Goal: Communication & Community: Answer question/provide support

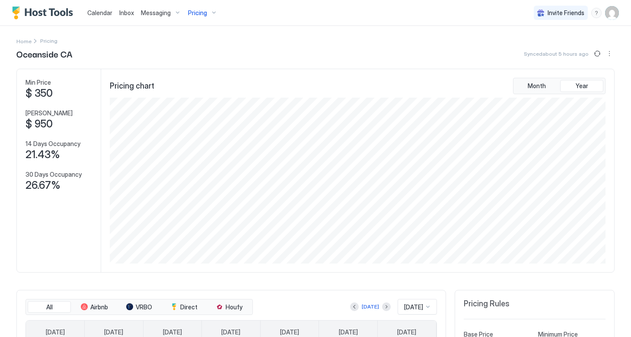
click at [153, 15] on span "Messaging" at bounding box center [156, 13] width 30 height 8
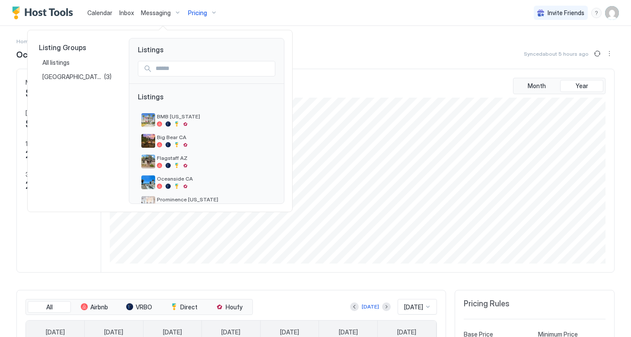
click at [128, 13] on div at bounding box center [315, 168] width 631 height 337
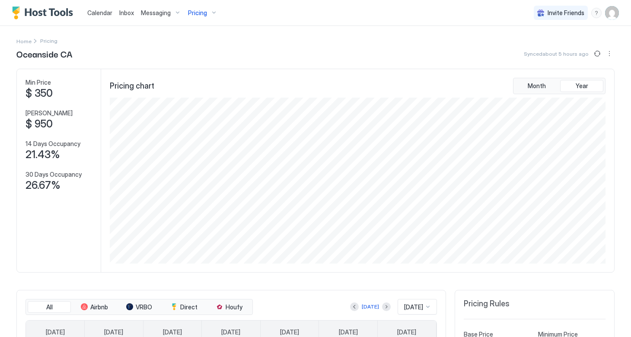
click at [128, 13] on span "Inbox" at bounding box center [126, 12] width 15 height 7
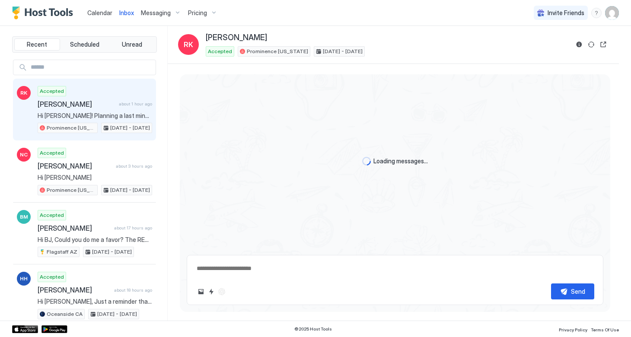
scroll to position [403, 0]
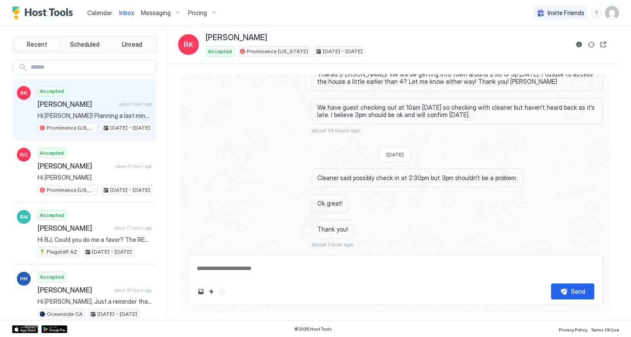
click at [82, 102] on span "[PERSON_NAME]" at bounding box center [77, 104] width 78 height 9
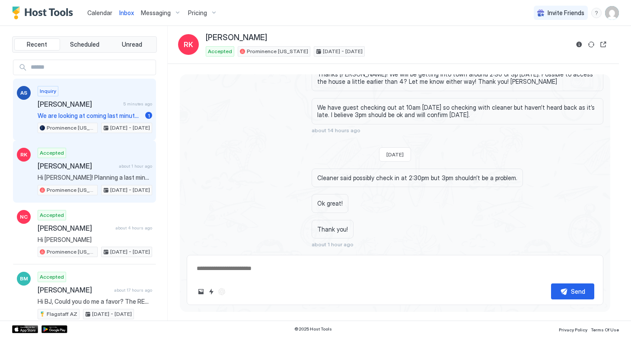
click at [77, 105] on span "[PERSON_NAME]" at bounding box center [79, 104] width 82 height 9
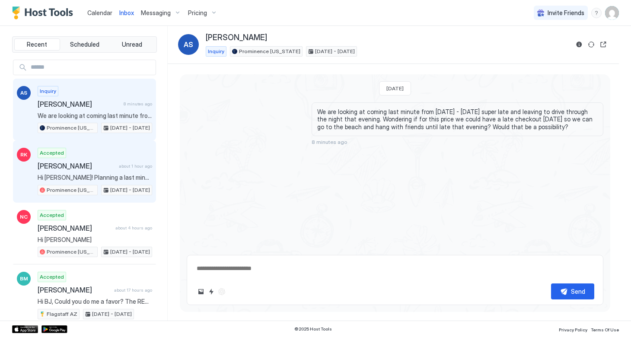
click at [83, 160] on div "Accepted [PERSON_NAME] about 1 hour ago Hi [PERSON_NAME]! Planning a last minut…" at bounding box center [95, 172] width 115 height 48
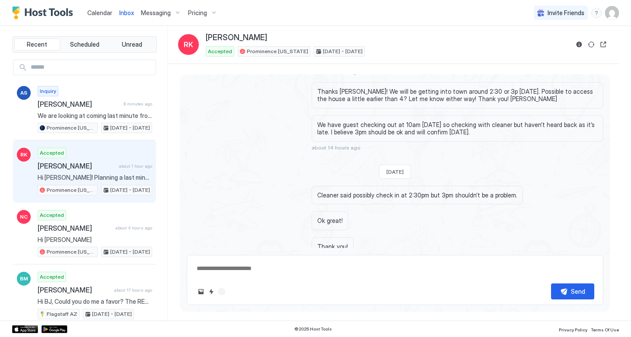
scroll to position [403, 0]
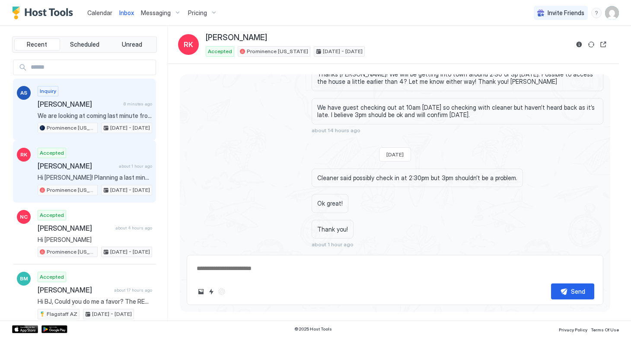
click at [74, 105] on span "[PERSON_NAME]" at bounding box center [79, 104] width 83 height 9
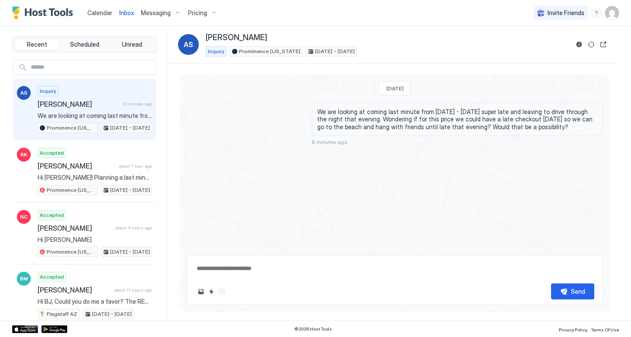
click at [160, 14] on span "Messaging" at bounding box center [156, 13] width 30 height 8
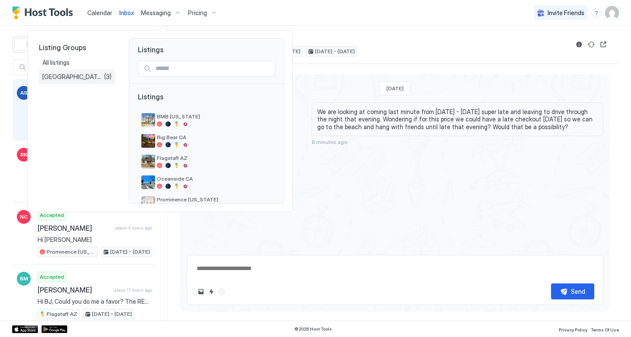
click at [79, 73] on span "[GEOGRAPHIC_DATA][PERSON_NAME], [GEOGRAPHIC_DATA]" at bounding box center [73, 77] width 62 height 8
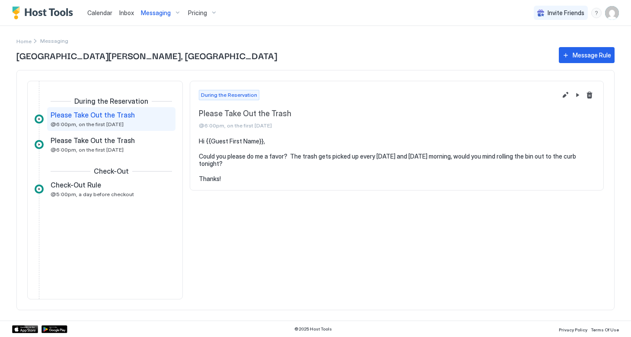
click at [165, 14] on span "Messaging" at bounding box center [156, 13] width 30 height 8
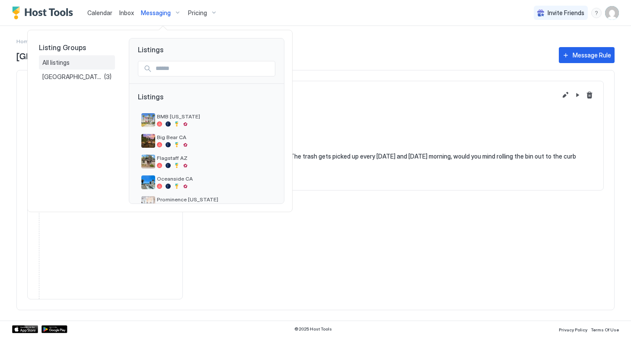
click at [63, 62] on span "All listings" at bounding box center [56, 63] width 29 height 8
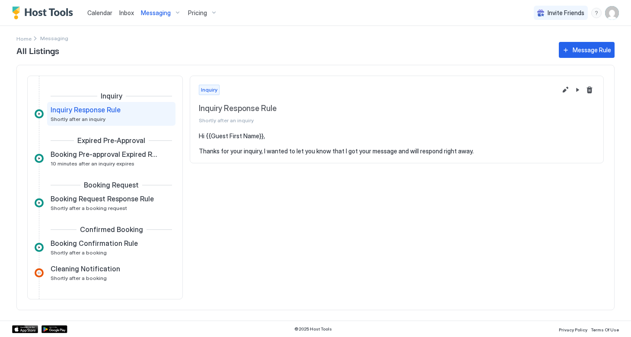
click at [126, 16] on span "Inbox" at bounding box center [126, 12] width 15 height 7
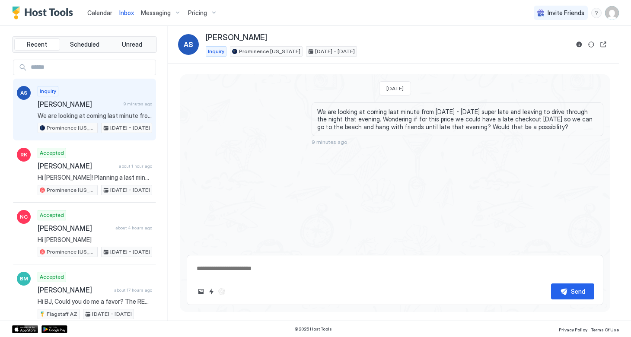
click at [243, 273] on textarea at bounding box center [395, 269] width 399 height 16
drag, startPoint x: 225, startPoint y: 270, endPoint x: 185, endPoint y: 268, distance: 39.8
click at [185, 268] on div "**********" at bounding box center [395, 189] width 431 height 231
click at [335, 271] on textarea "**********" at bounding box center [395, 269] width 399 height 16
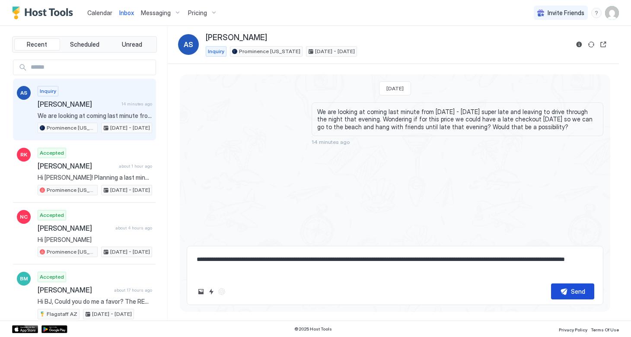
type textarea "**********"
click at [569, 290] on button "Send" at bounding box center [572, 292] width 43 height 16
